Goal: Transaction & Acquisition: Purchase product/service

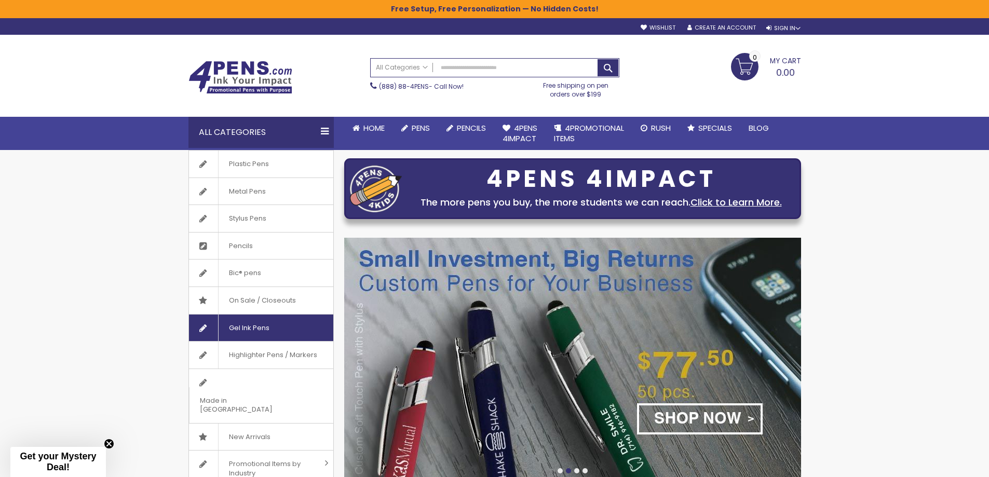
click at [275, 323] on span "Gel Ink Pens" at bounding box center [249, 328] width 62 height 27
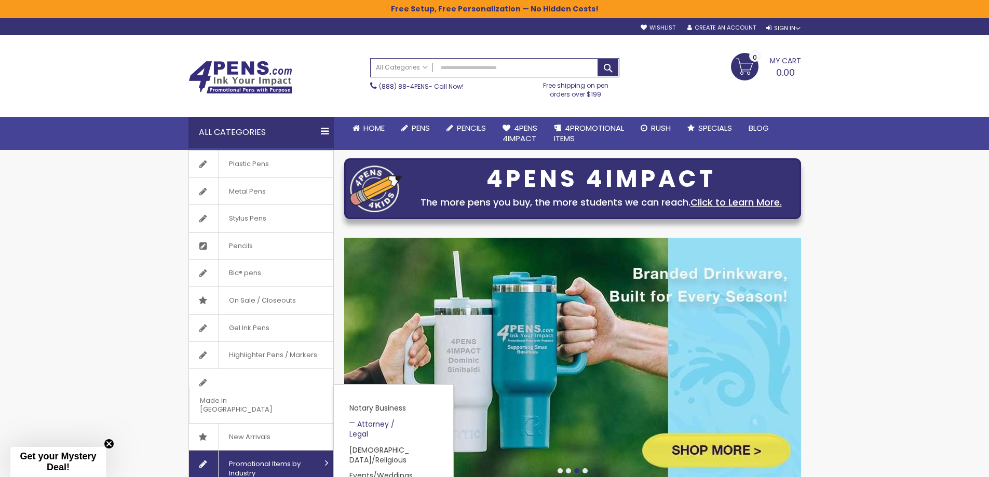
click at [386, 419] on link "Attorney / Legal" at bounding box center [371, 429] width 45 height 20
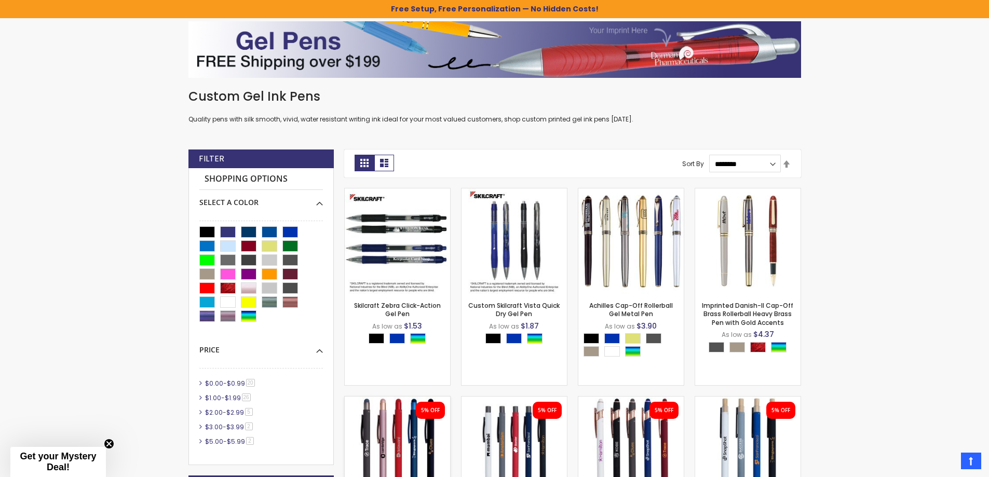
scroll to position [156, 0]
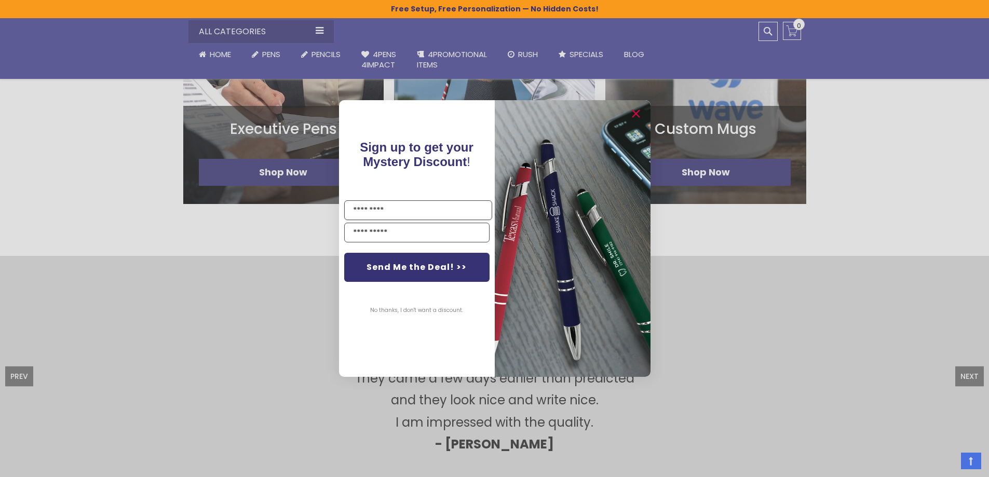
scroll to position [831, 0]
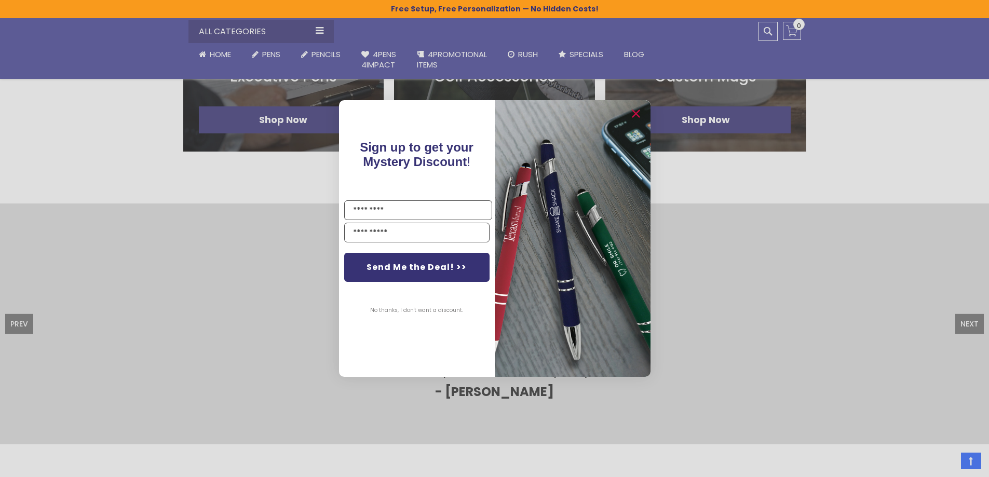
click at [406, 308] on button "No thanks, I don't want a discount." at bounding box center [416, 311] width 103 height 26
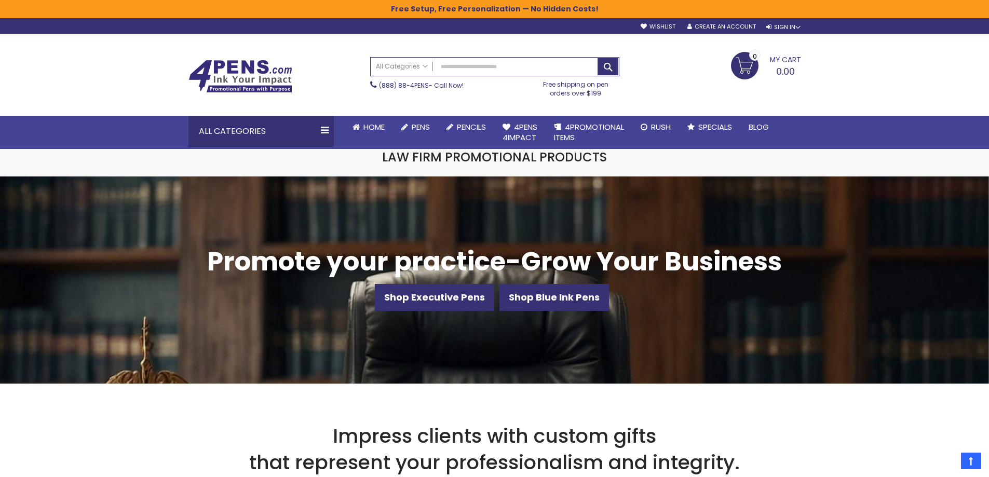
scroll to position [0, 0]
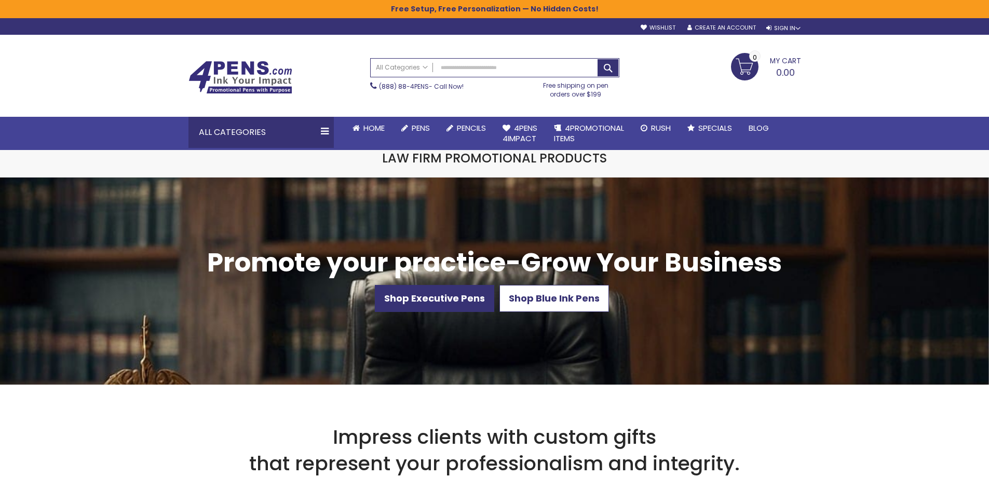
click at [562, 298] on span "Shop Blue Ink Pens" at bounding box center [554, 298] width 91 height 13
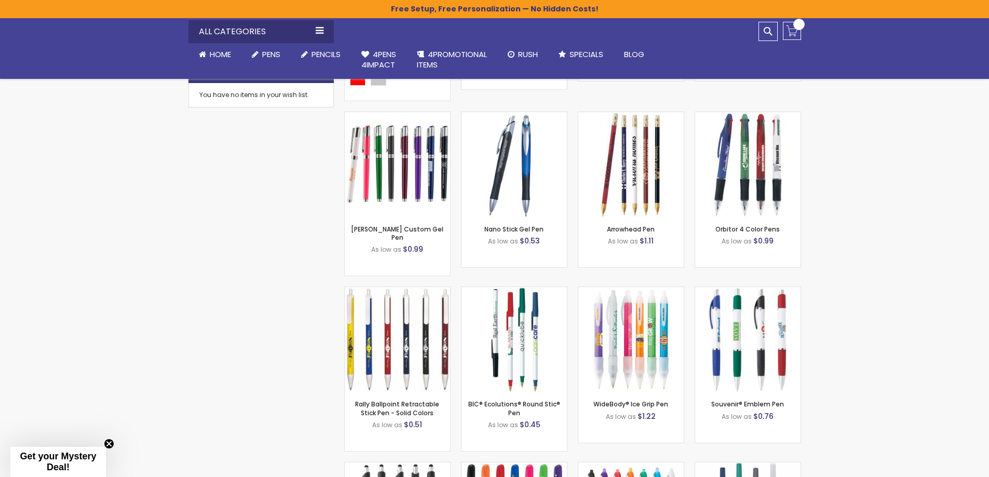
scroll to position [519, 0]
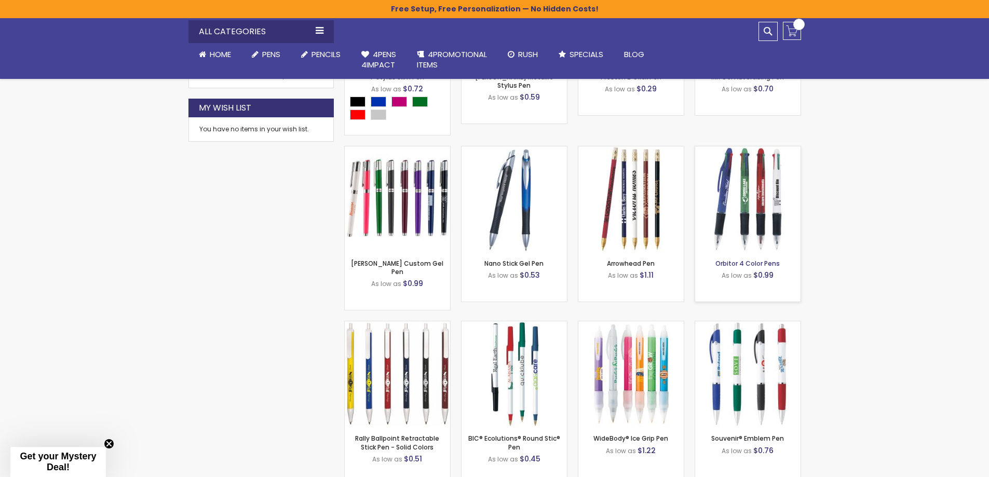
click at [756, 263] on link "Orbitor 4 Color Pens" at bounding box center [747, 263] width 64 height 9
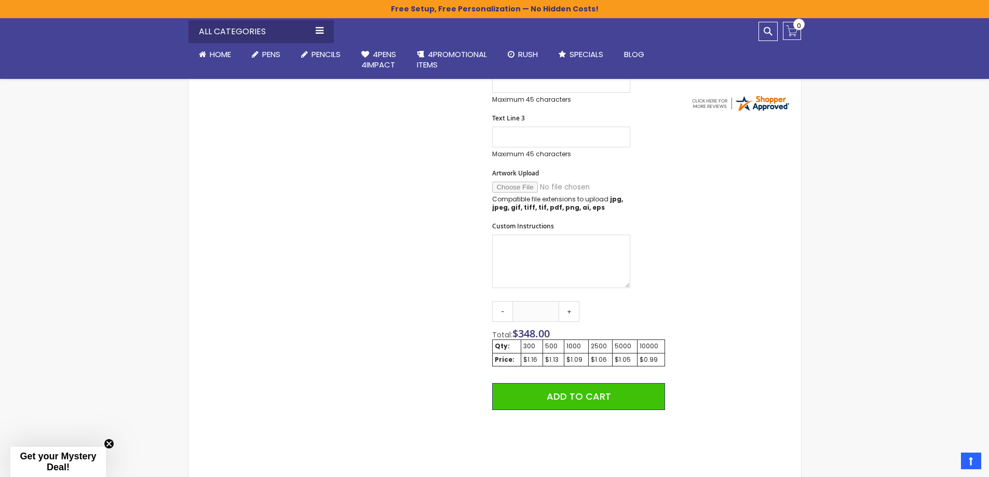
scroll to position [415, 0]
